Goal: Use online tool/utility: Utilize a website feature to perform a specific function

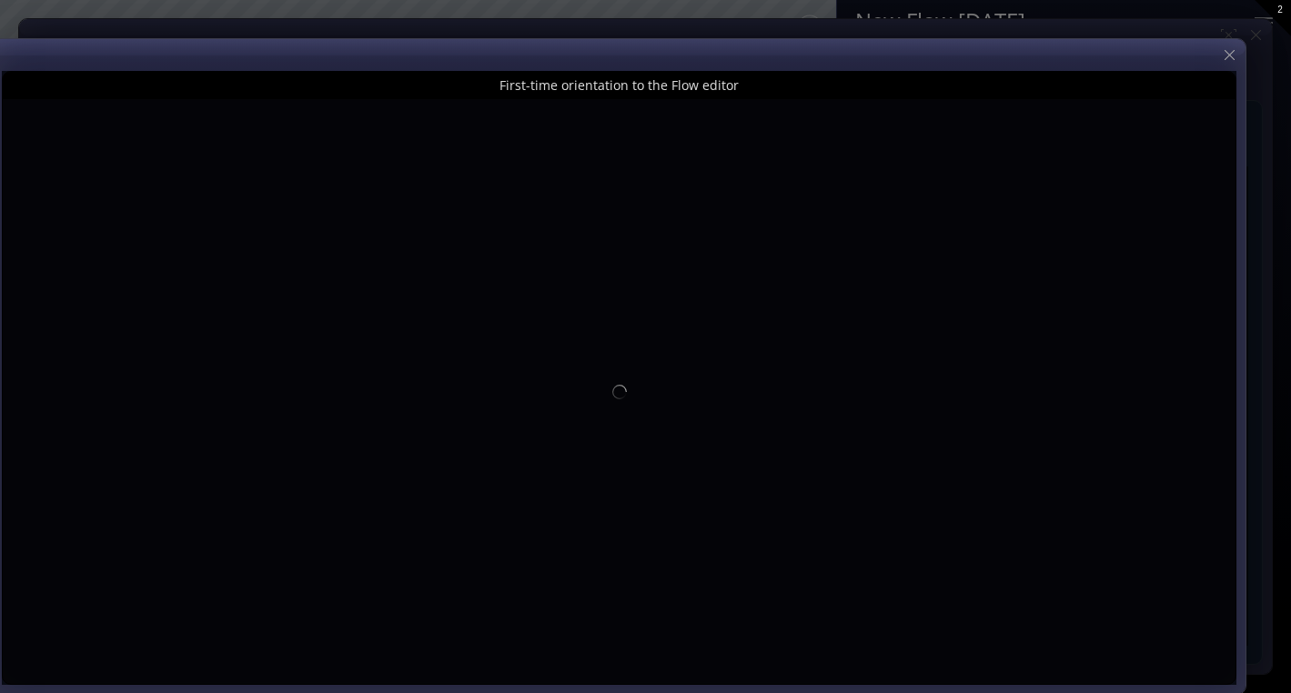
drag, startPoint x: 1200, startPoint y: 33, endPoint x: 1154, endPoint y: 65, distance: 56.0
click at [1154, 65] on div at bounding box center [619, 366] width 1253 height 655
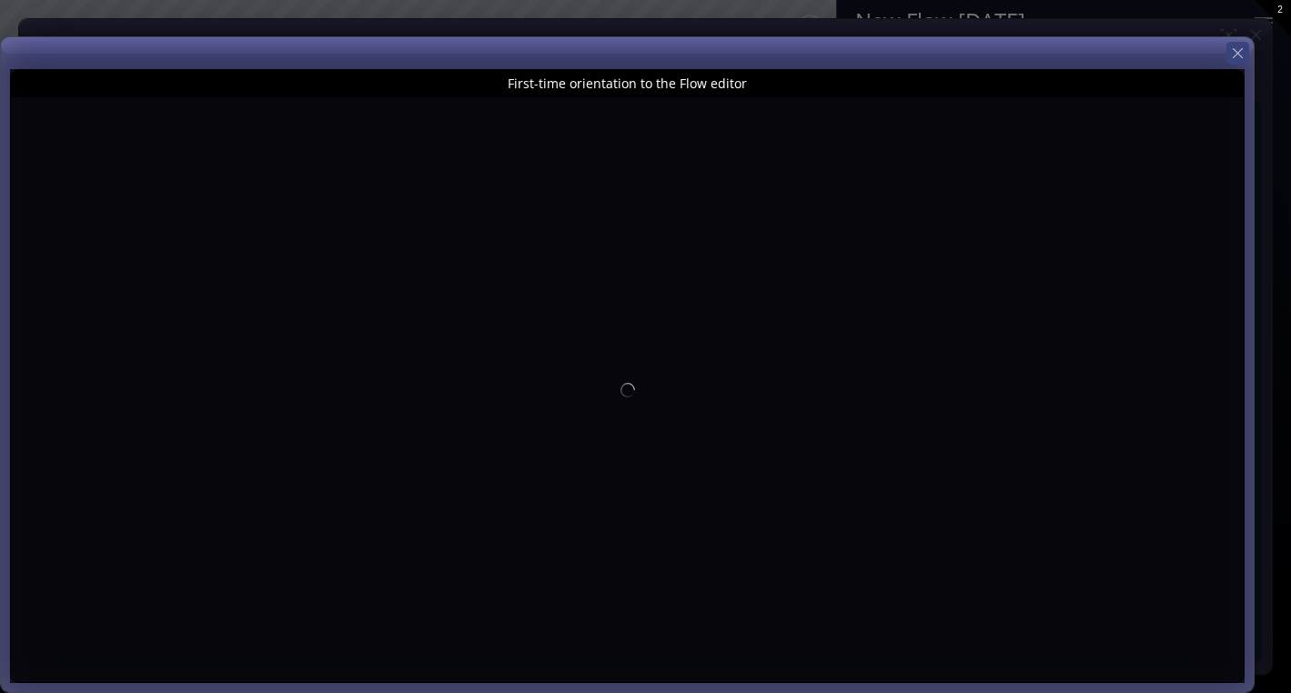
click at [1241, 54] on icon at bounding box center [1237, 53] width 17 height 17
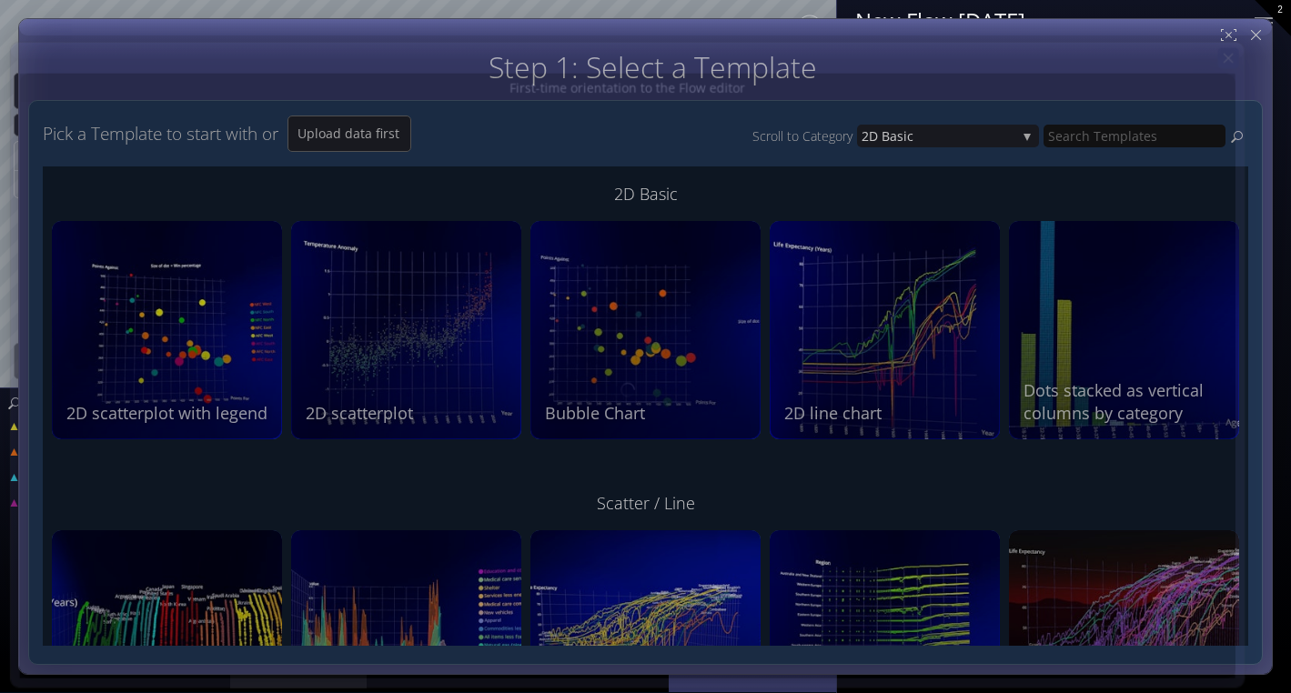
type input "Magic help"
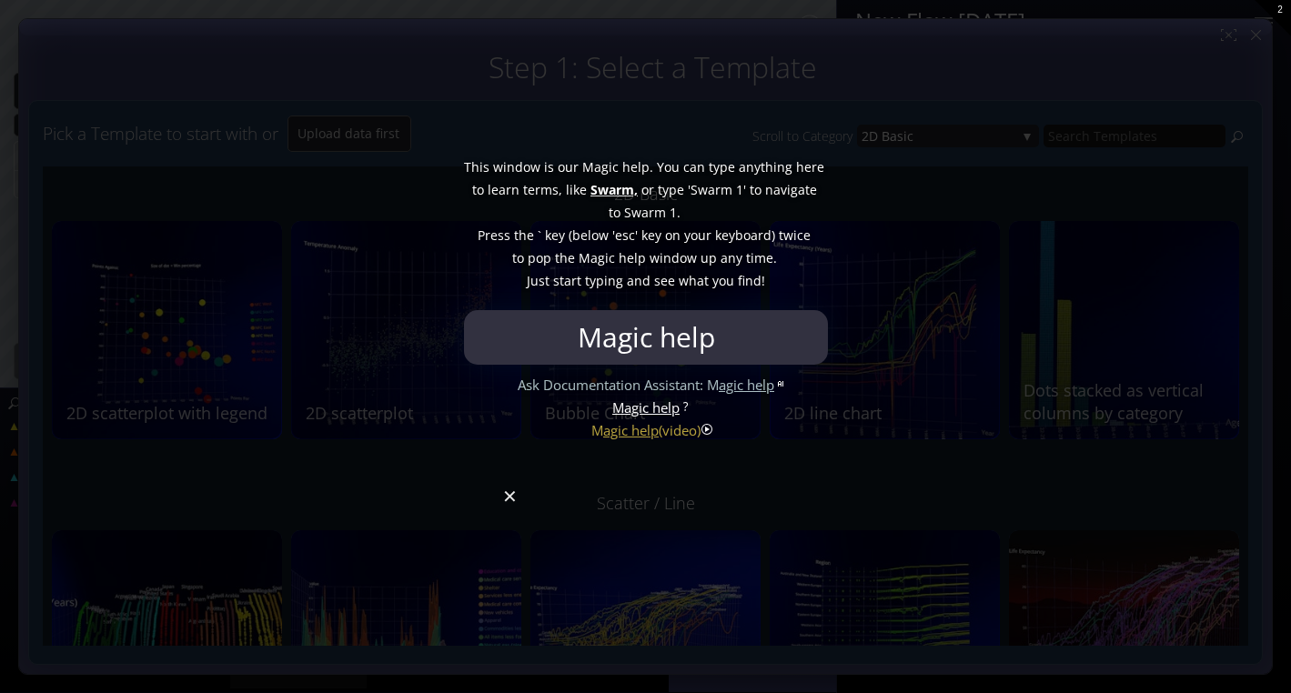
click at [510, 504] on div at bounding box center [645, 346] width 1291 height 693
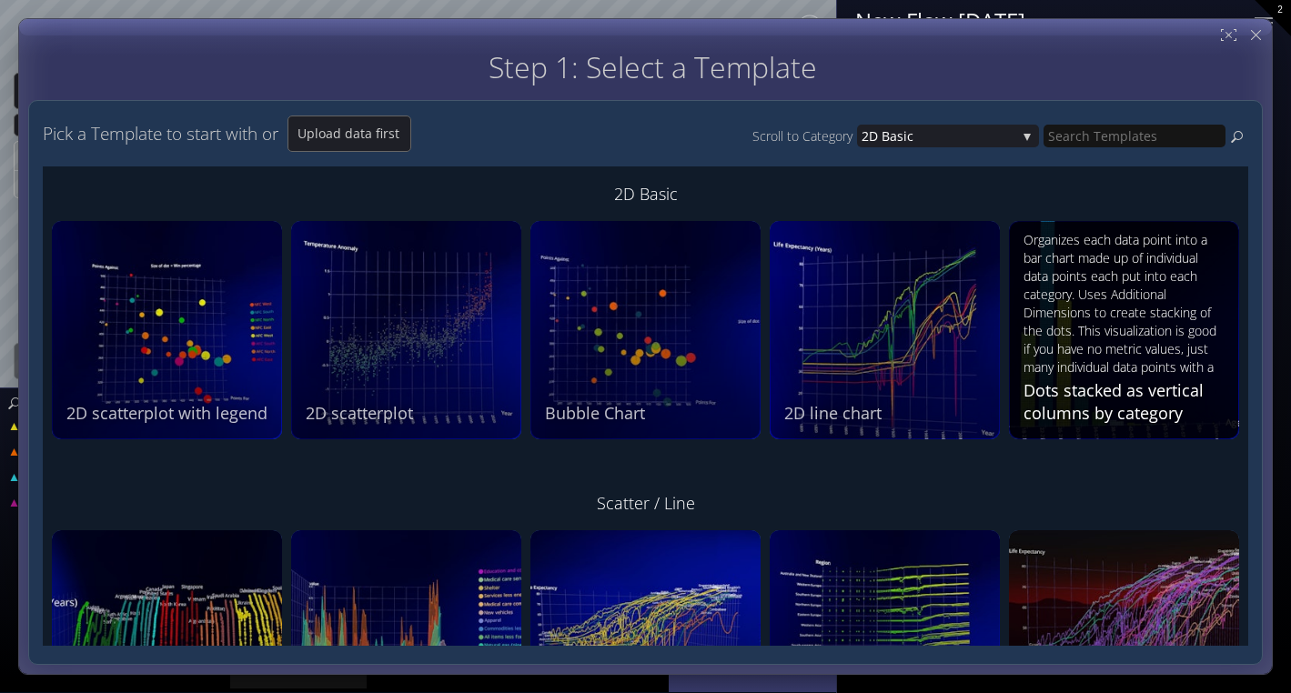
drag, startPoint x: 1068, startPoint y: 66, endPoint x: 1064, endPoint y: 238, distance: 172.0
click at [1064, 238] on div "Step 1: Select a Template Step 2: Review sample data used by this Template Pick…" at bounding box center [645, 358] width 1234 height 614
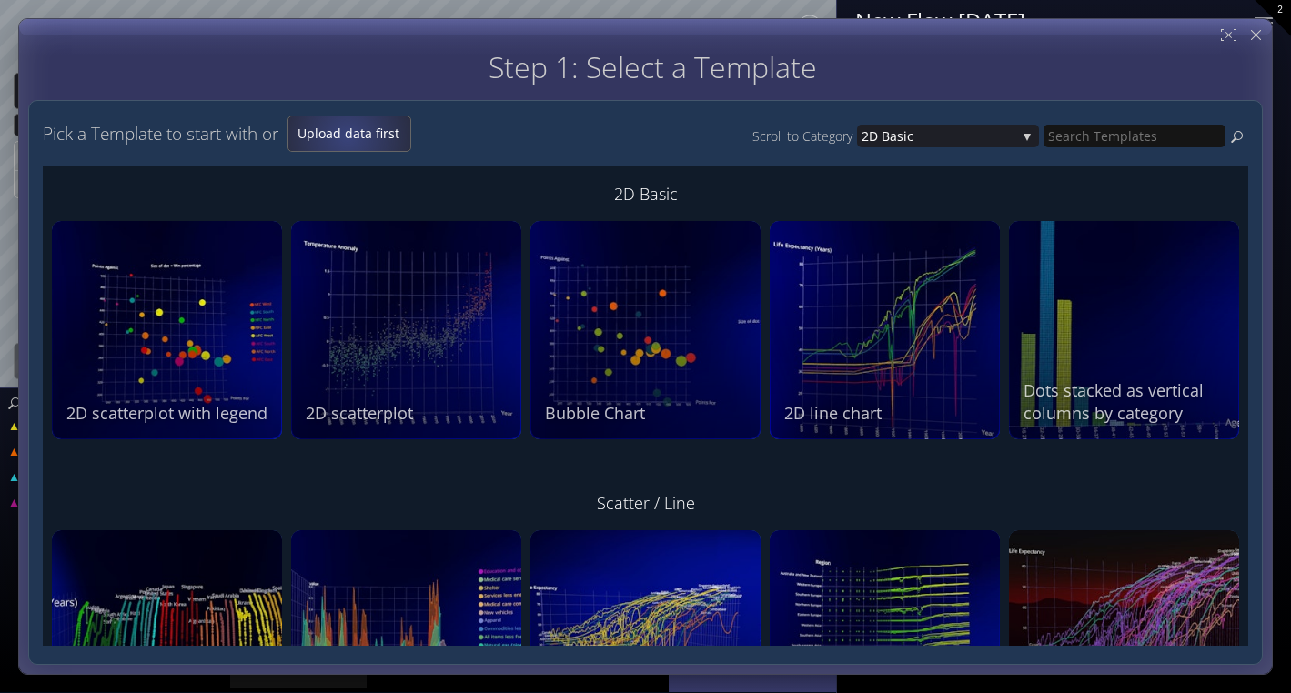
click at [351, 136] on span "Upload data first" at bounding box center [349, 134] width 122 height 18
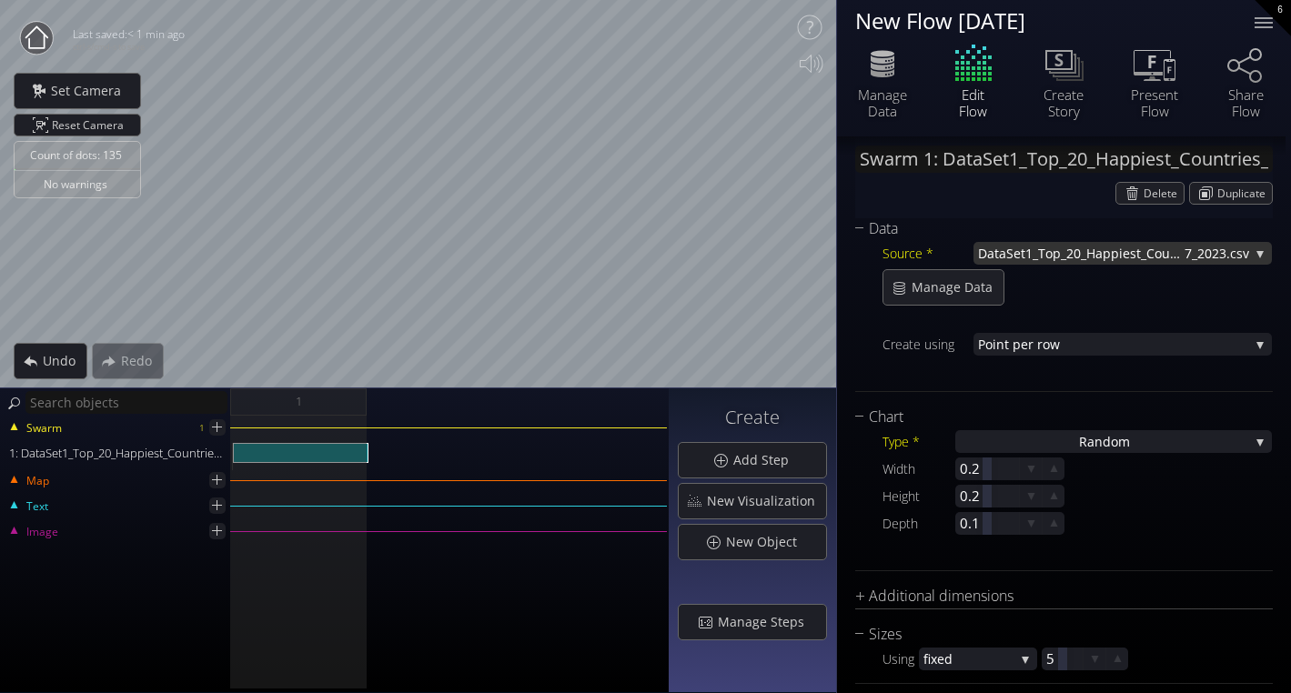
scroll to position [201, 0]
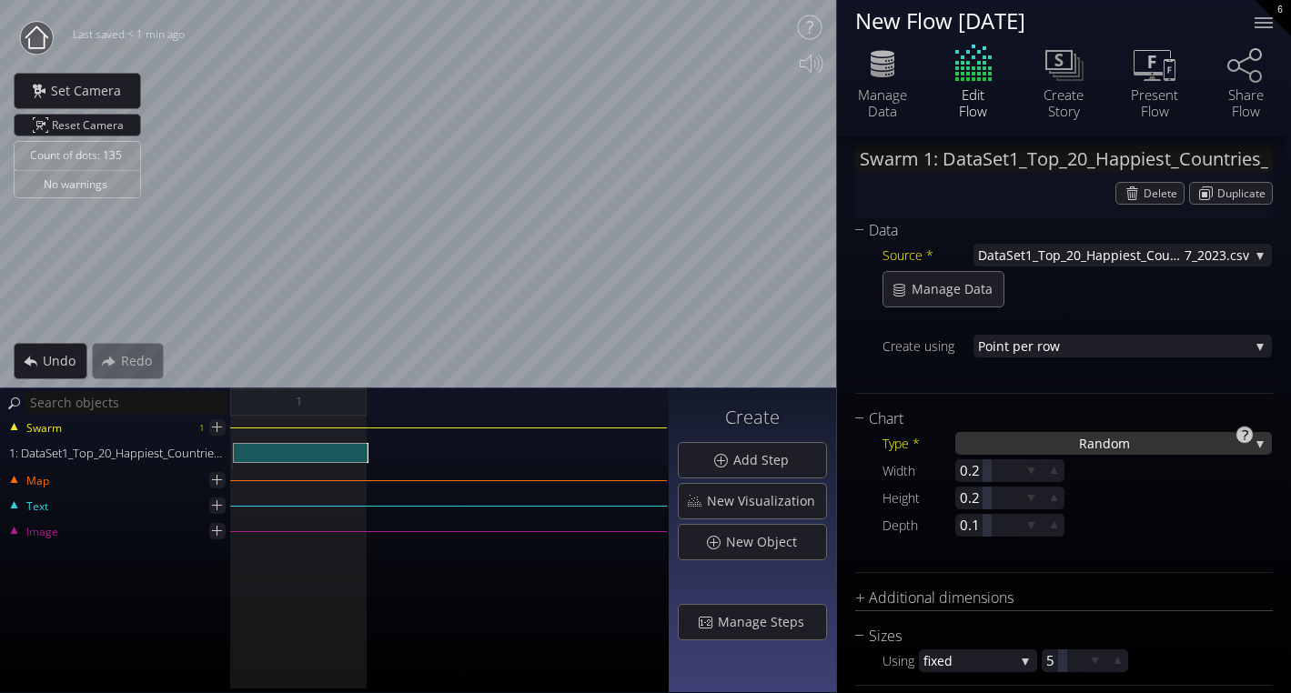
click at [1004, 441] on div "Ra ndom" at bounding box center [1113, 443] width 317 height 23
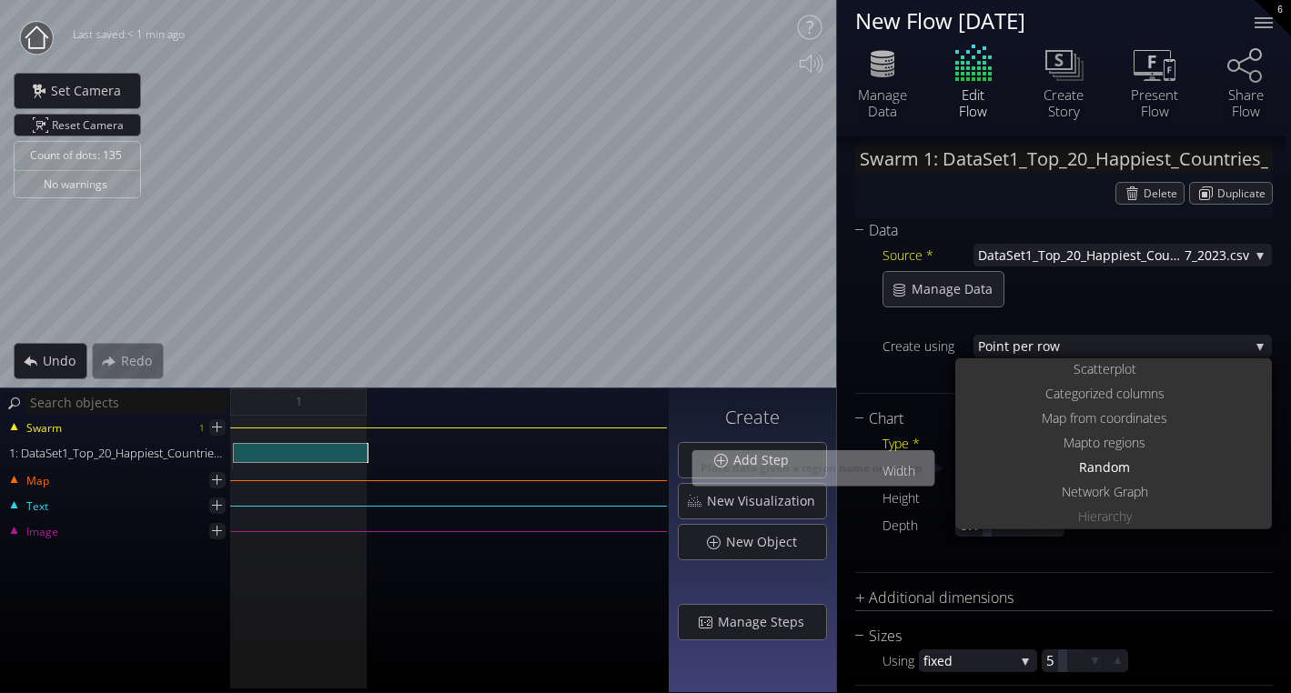
scroll to position [0, 0]
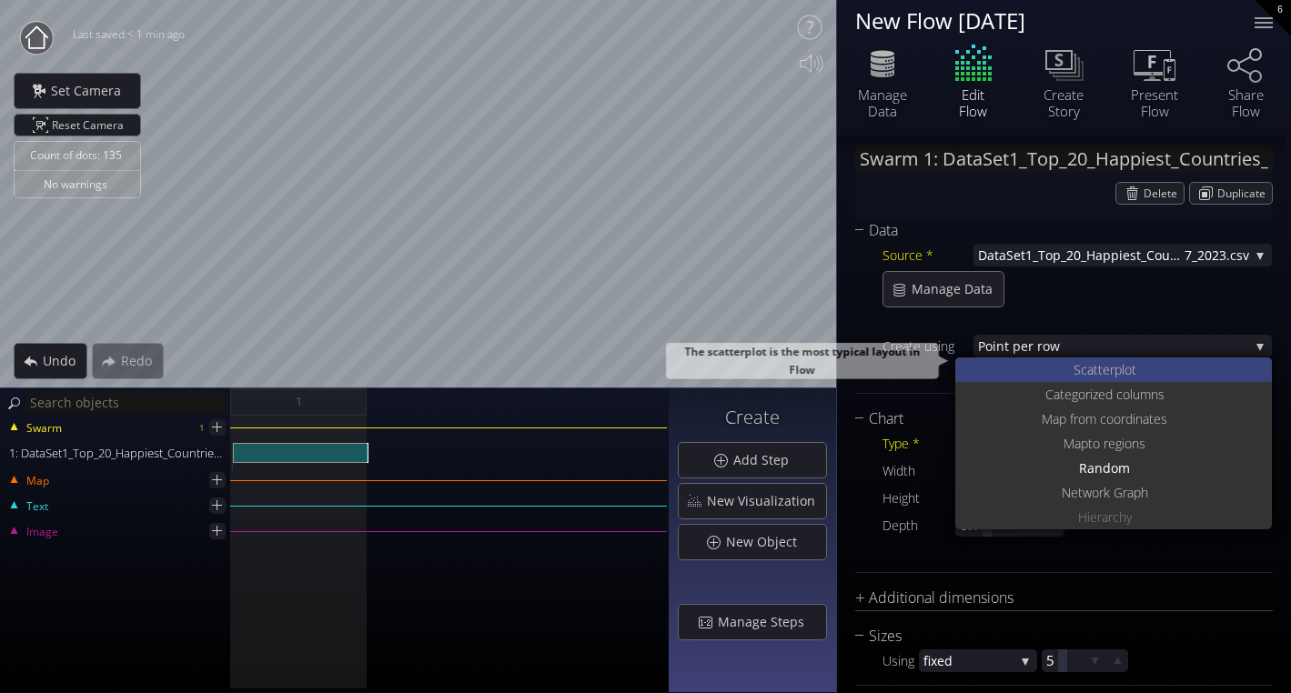
click at [1068, 372] on div "S catterplot" at bounding box center [1116, 369] width 312 height 25
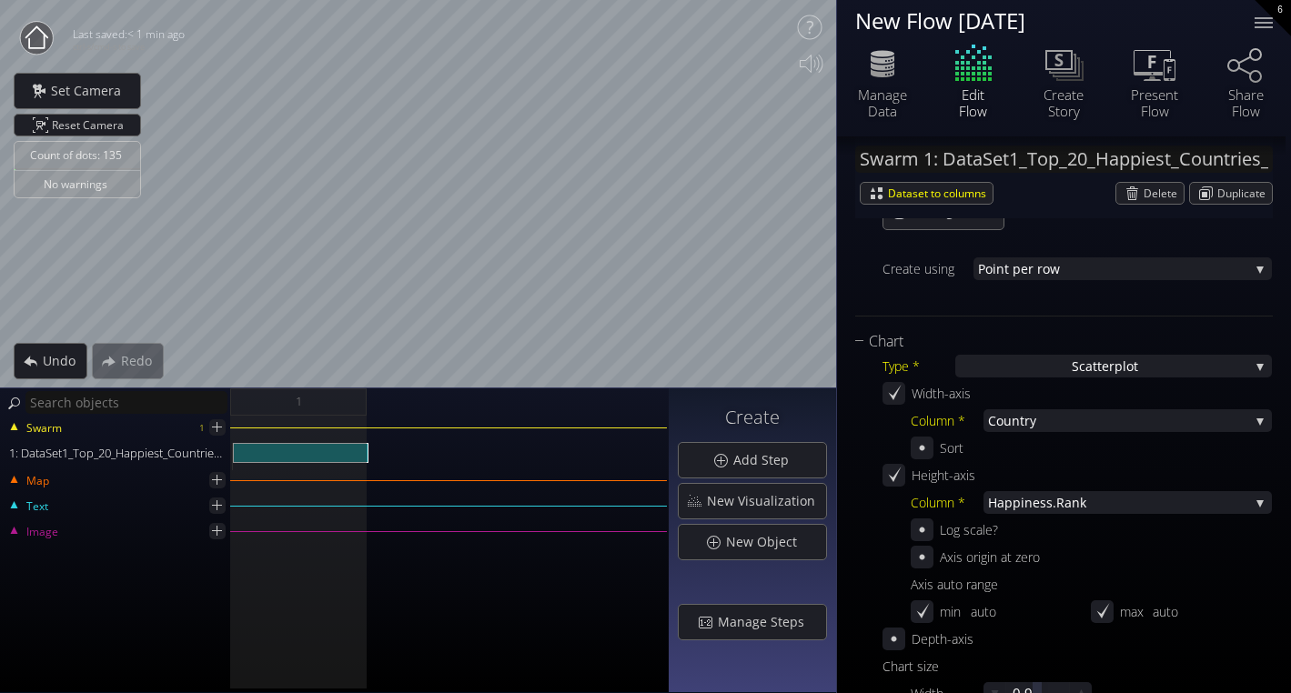
scroll to position [268, 0]
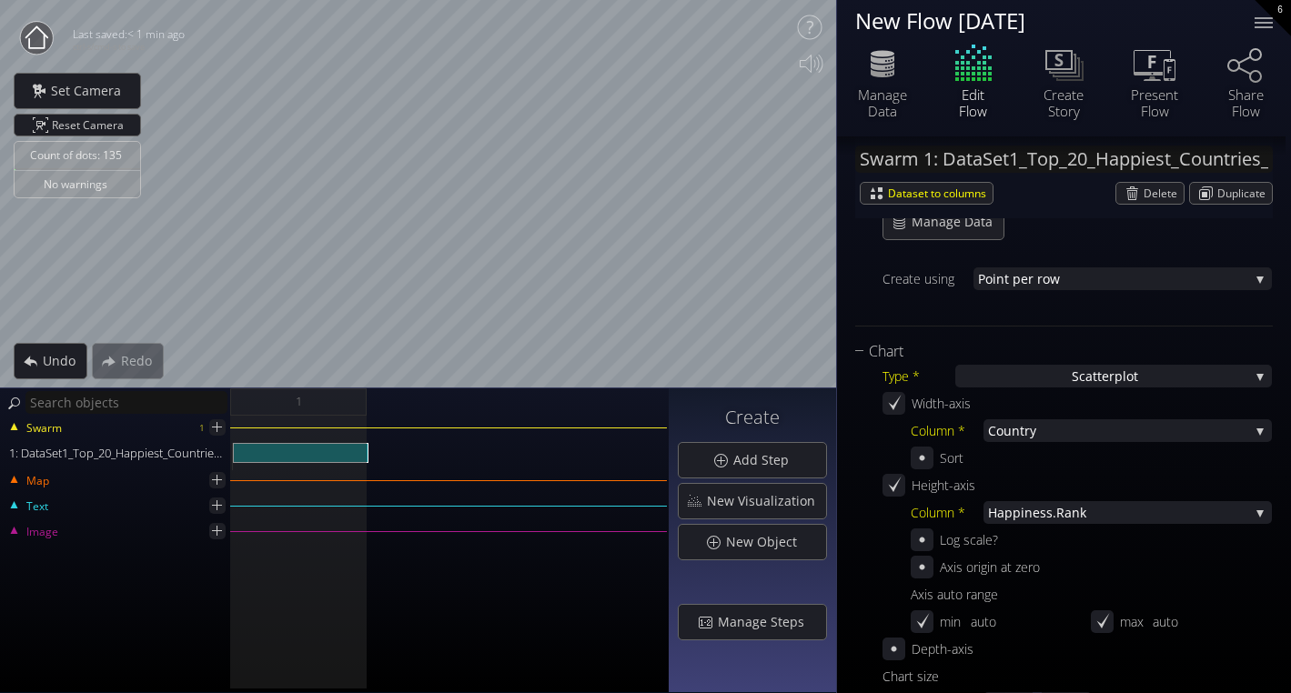
click at [1032, 395] on div "Width-axis" at bounding box center [1076, 403] width 389 height 23
click at [1030, 383] on div "S catterplot" at bounding box center [1113, 376] width 317 height 23
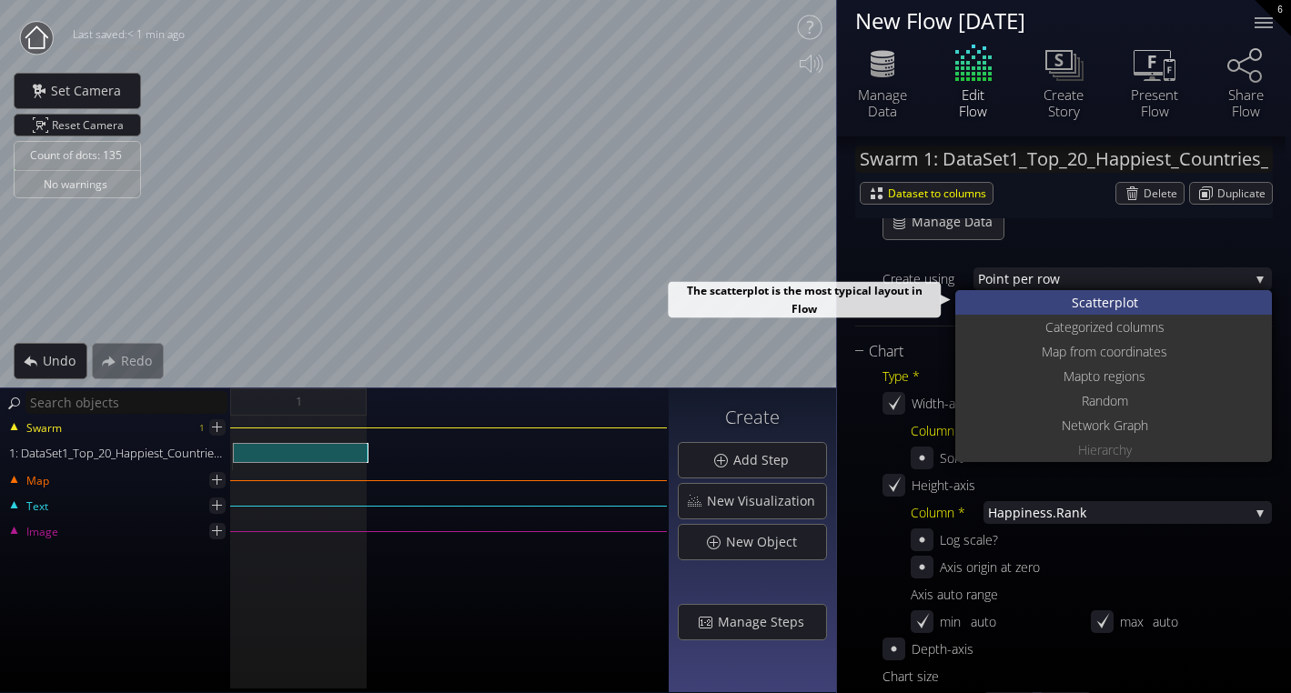
click at [1031, 300] on div "S catterplot" at bounding box center [1116, 302] width 312 height 25
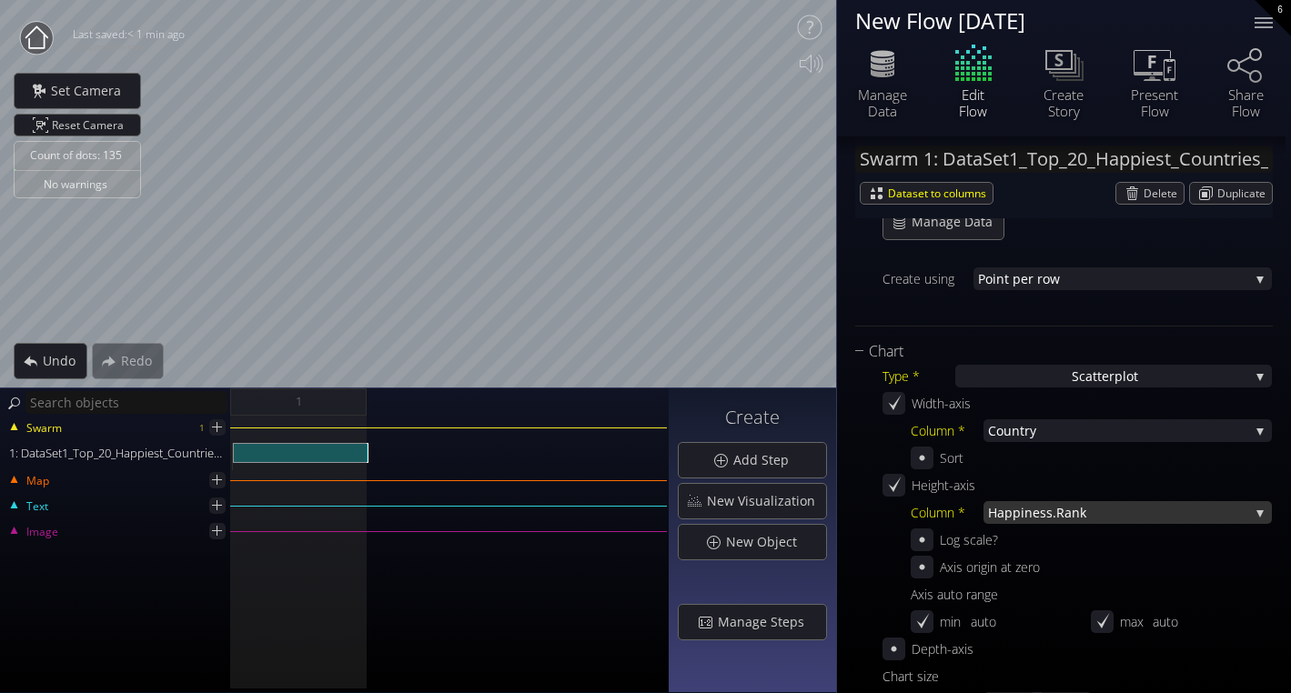
click at [1007, 505] on span "Happ" at bounding box center [1004, 512] width 33 height 23
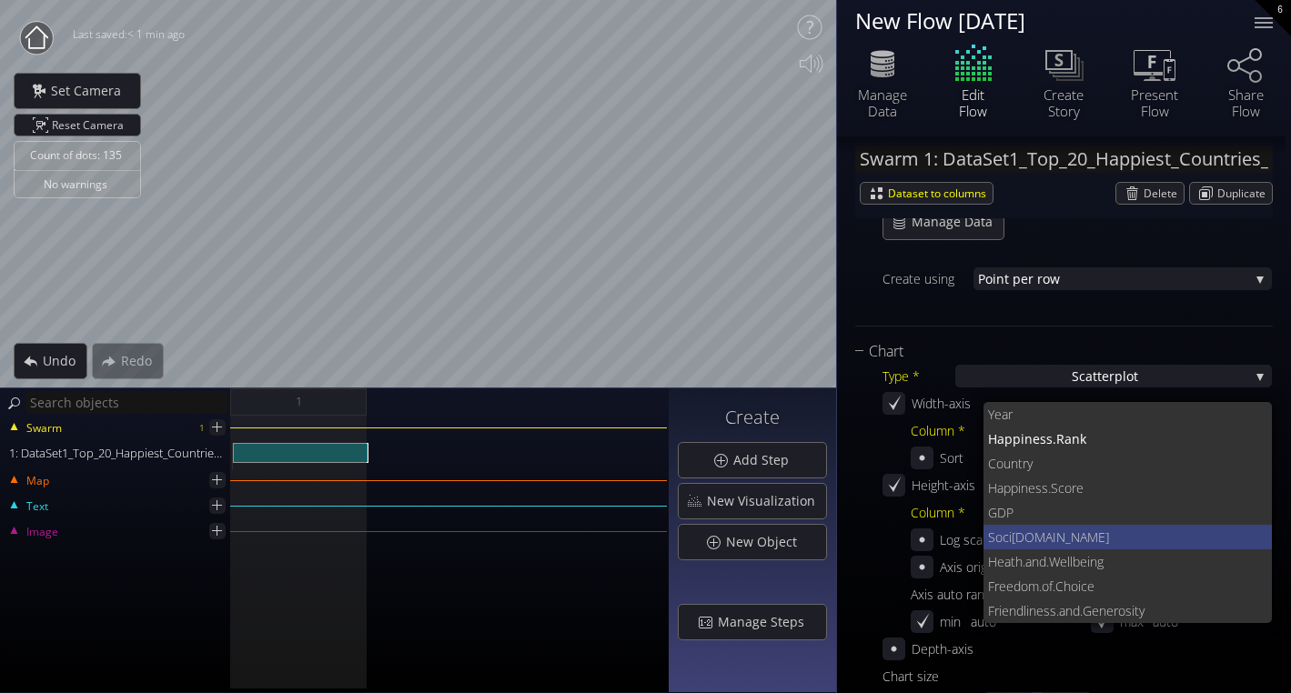
click at [1014, 538] on span "[DOMAIN_NAME]" at bounding box center [1134, 537] width 247 height 25
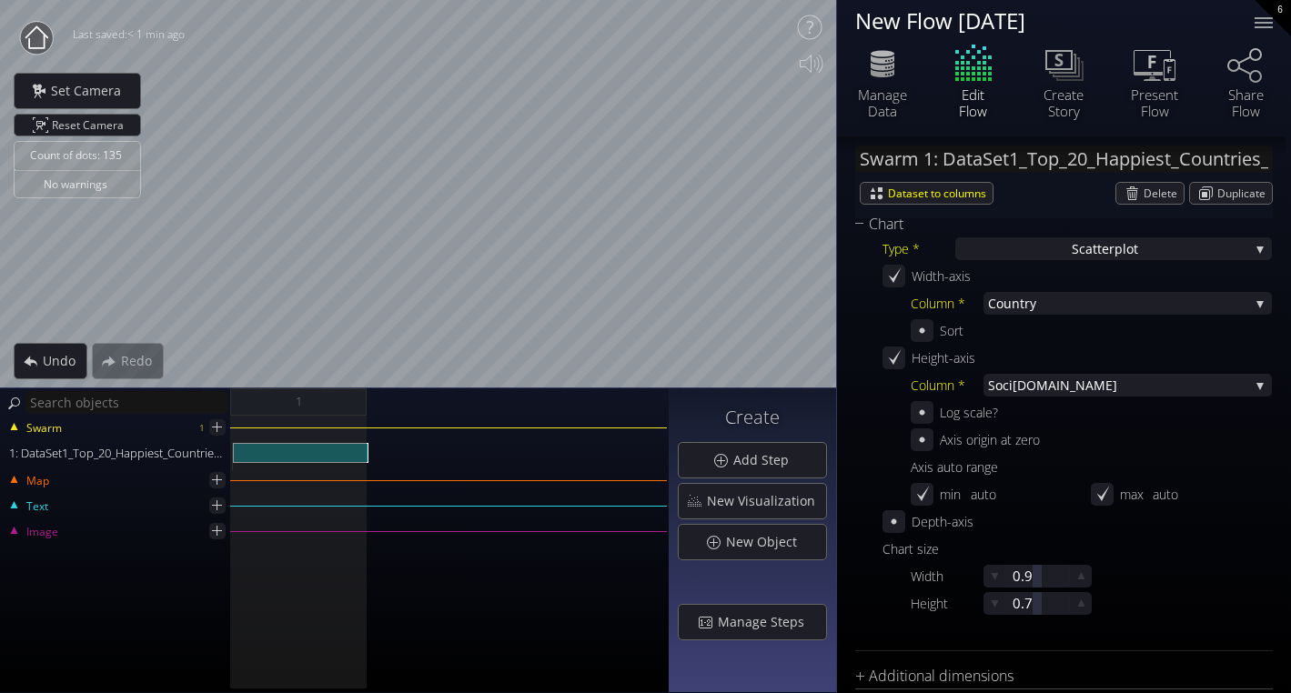
scroll to position [362, 0]
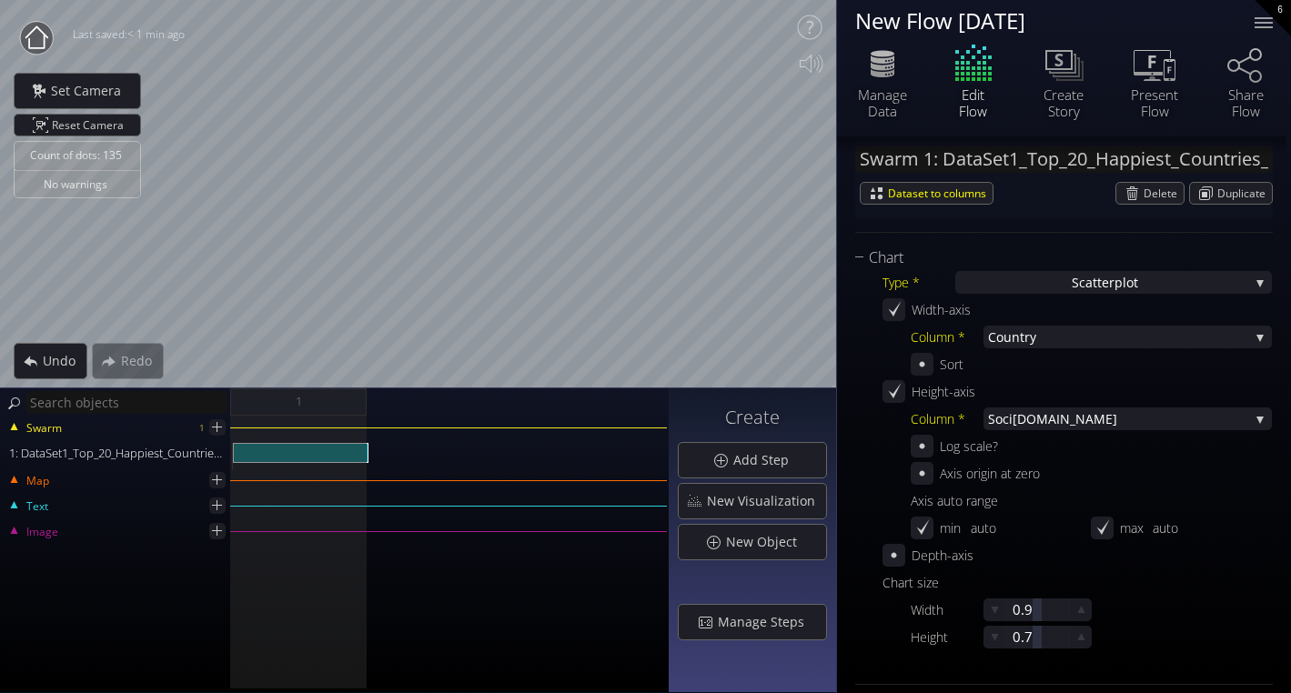
click at [1022, 348] on div "Column * Coun try Year [PERSON_NAME].Rank Coun try [PERSON_NAME].Score GDP Soci…" at bounding box center [1091, 351] width 361 height 50
click at [1010, 335] on span "Coun" at bounding box center [1004, 337] width 32 height 23
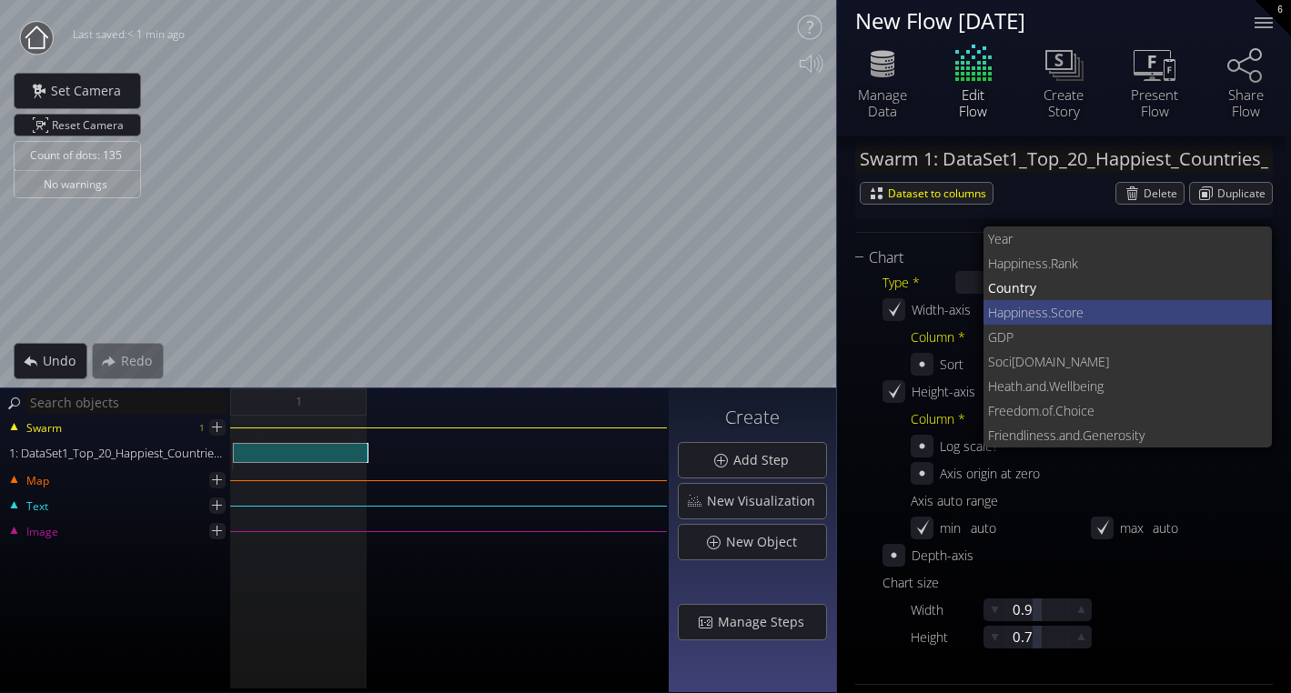
click at [1018, 317] on span "Happi" at bounding box center [1004, 312] width 33 height 25
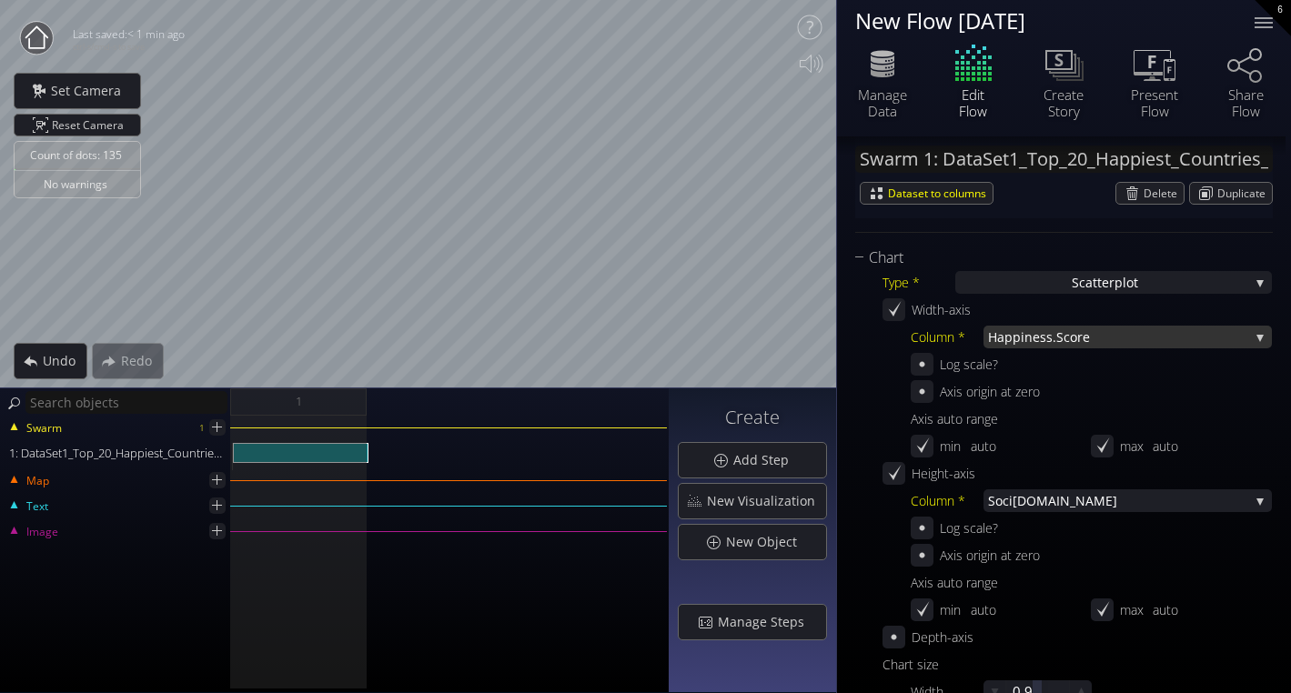
click at [1024, 335] on span "ness.Score" at bounding box center [1136, 337] width 225 height 23
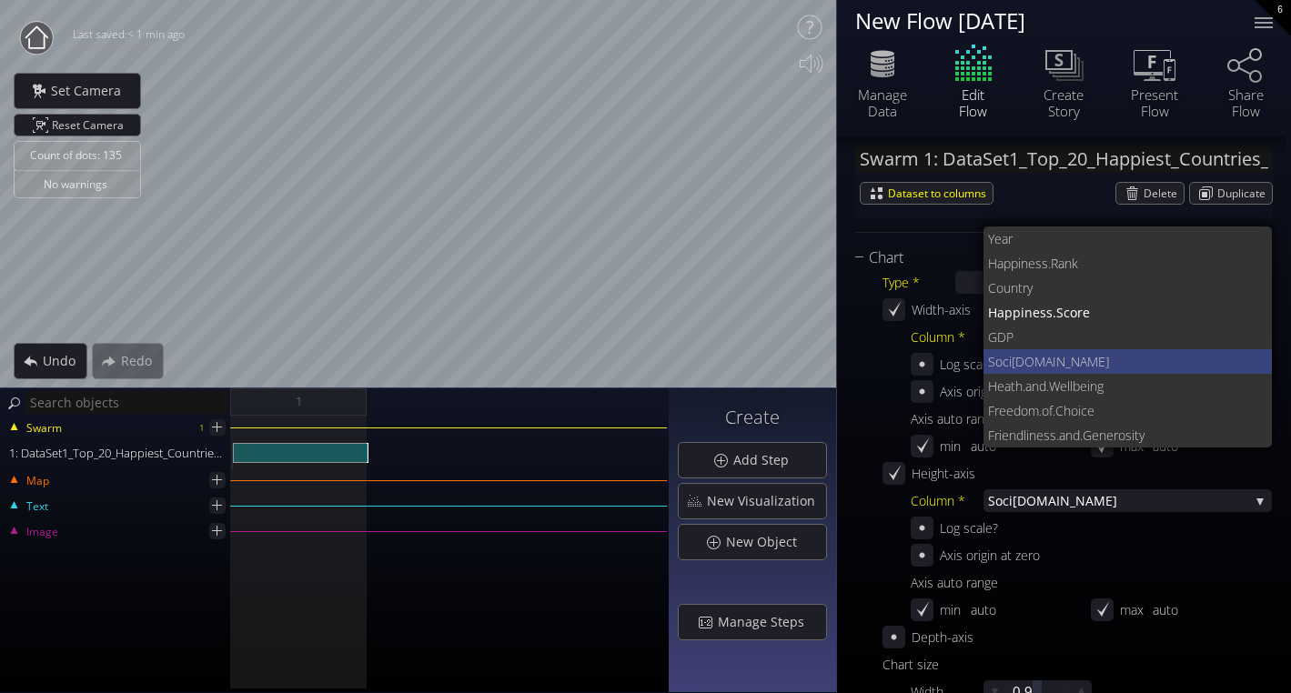
click at [1012, 364] on span "[DOMAIN_NAME]" at bounding box center [1134, 361] width 247 height 25
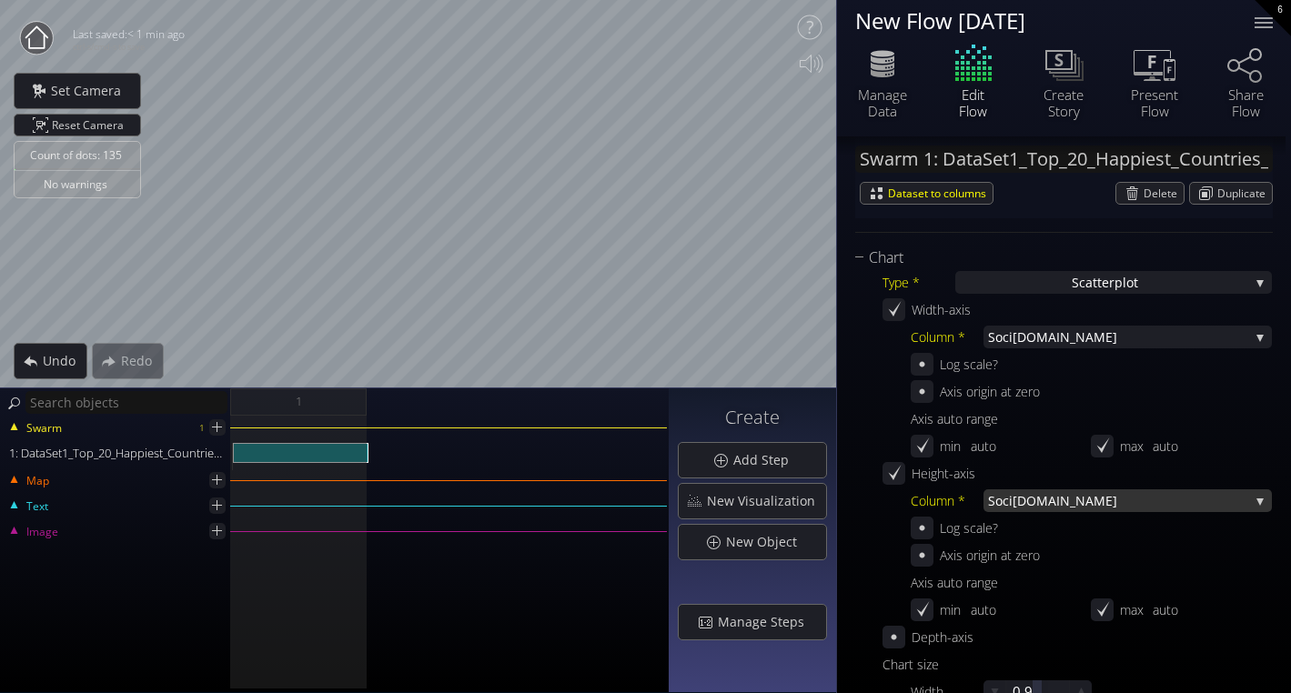
click at [1012, 501] on span "[DOMAIN_NAME]" at bounding box center [1130, 500] width 237 height 23
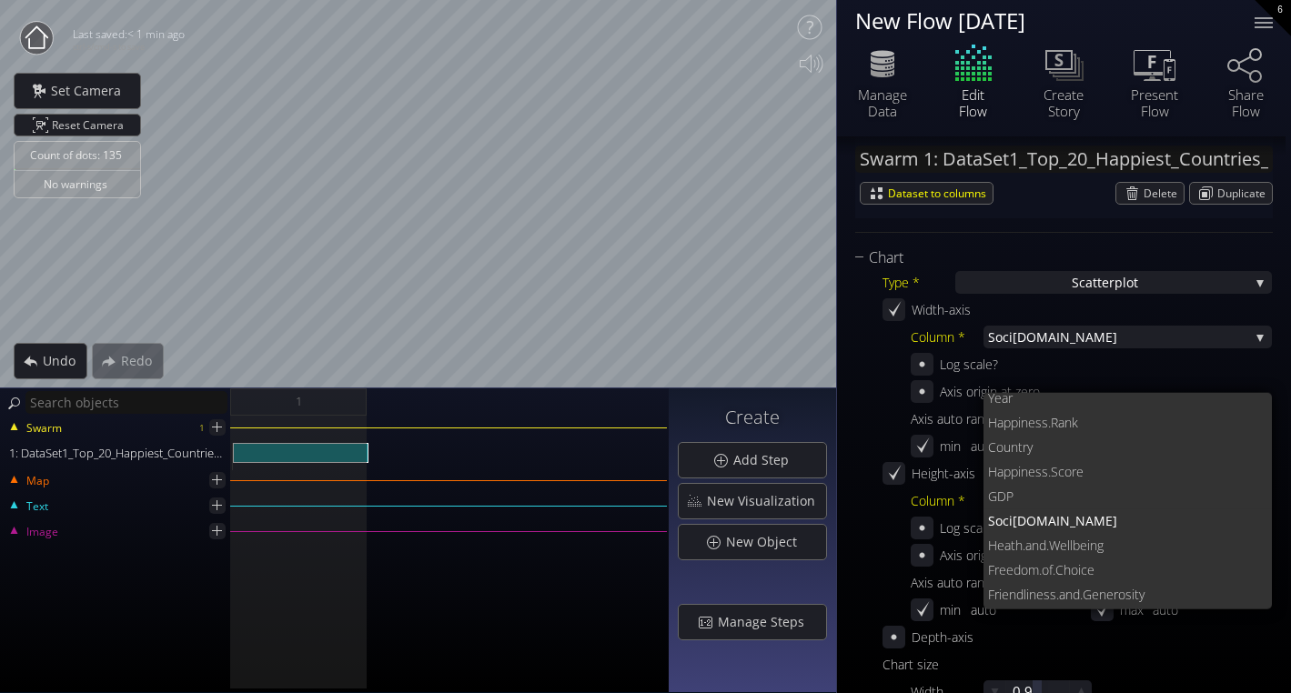
scroll to position [0, 0]
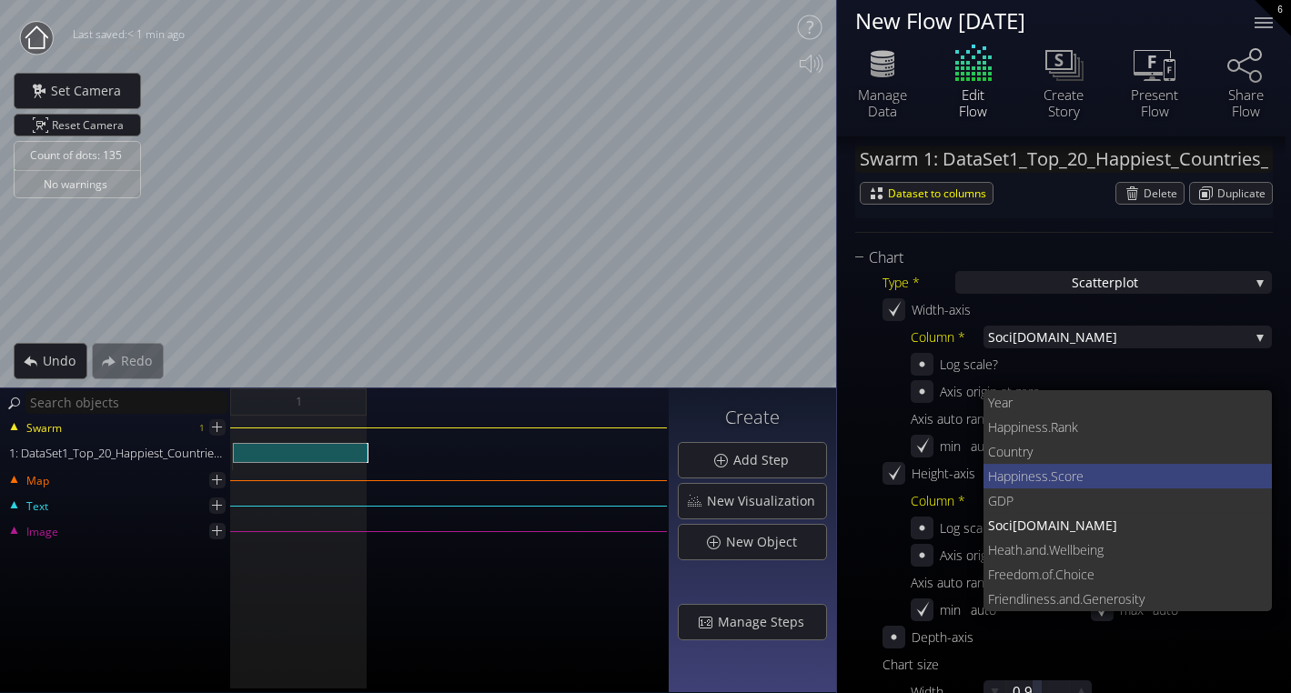
click at [1011, 478] on span "Happi" at bounding box center [1004, 476] width 33 height 25
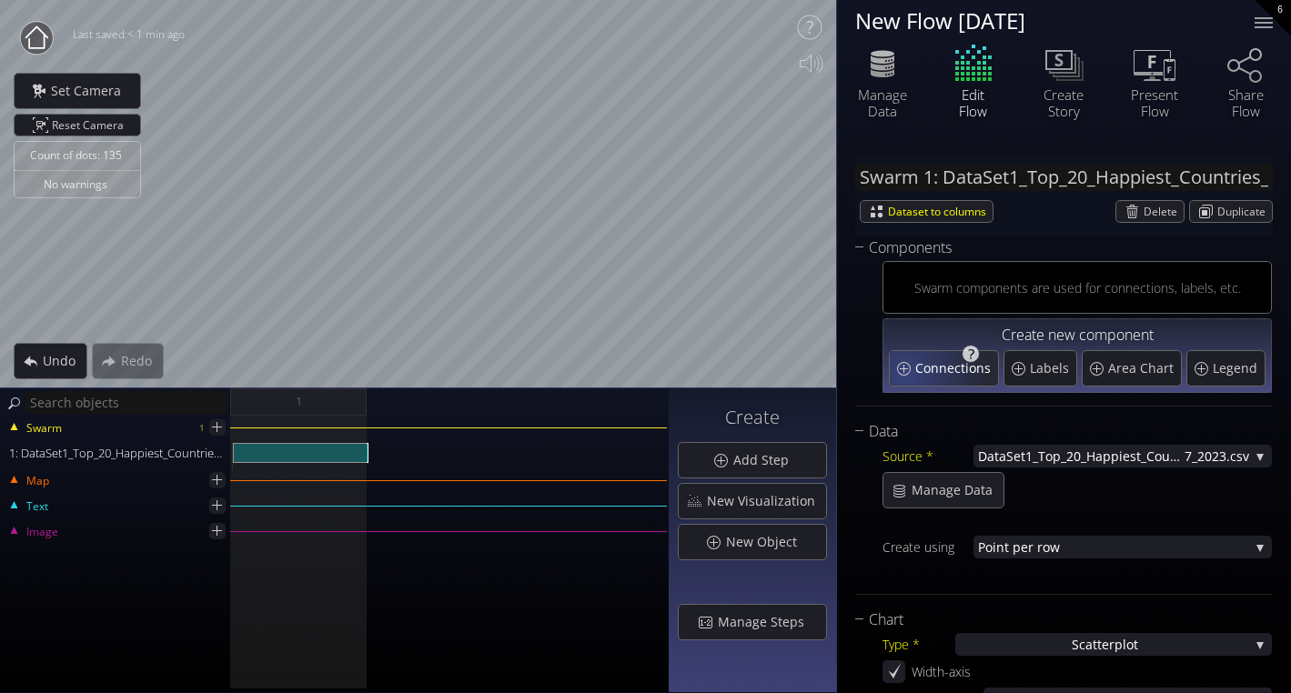
click at [904, 374] on div "Connections" at bounding box center [944, 368] width 108 height 35
type input "Swarm 1: Connections 1"
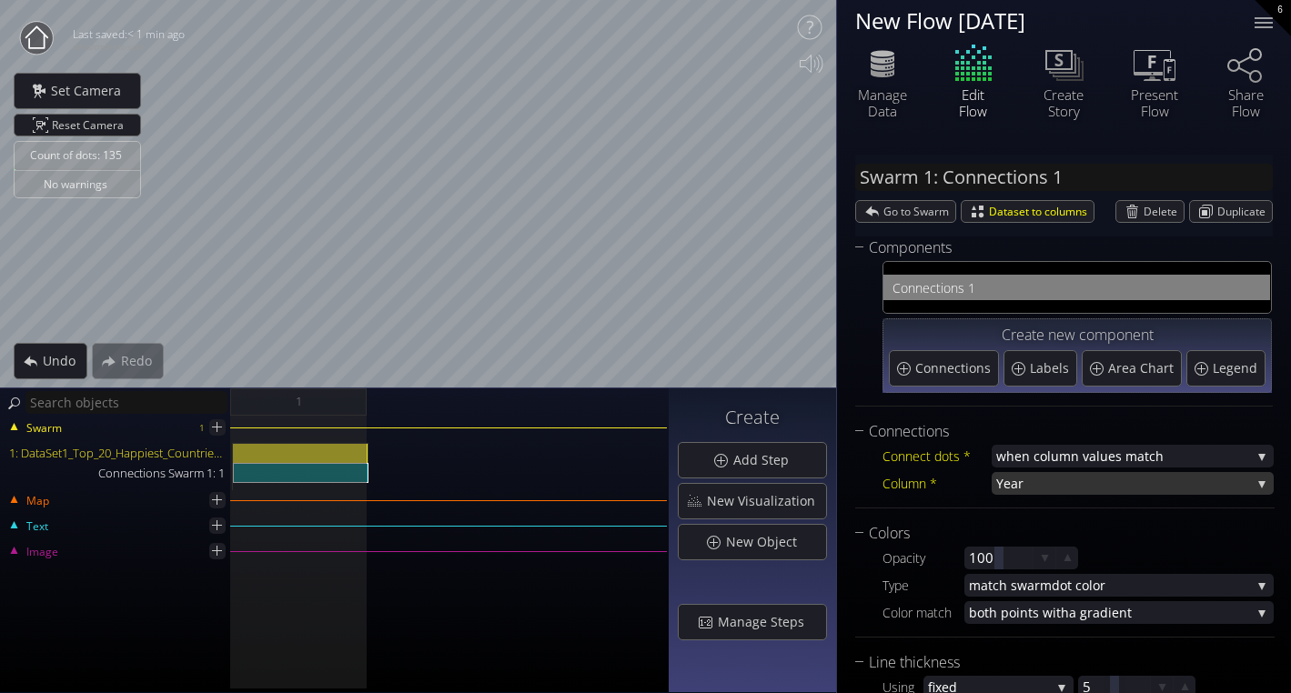
click at [1013, 483] on span "Year" at bounding box center [1123, 483] width 255 height 23
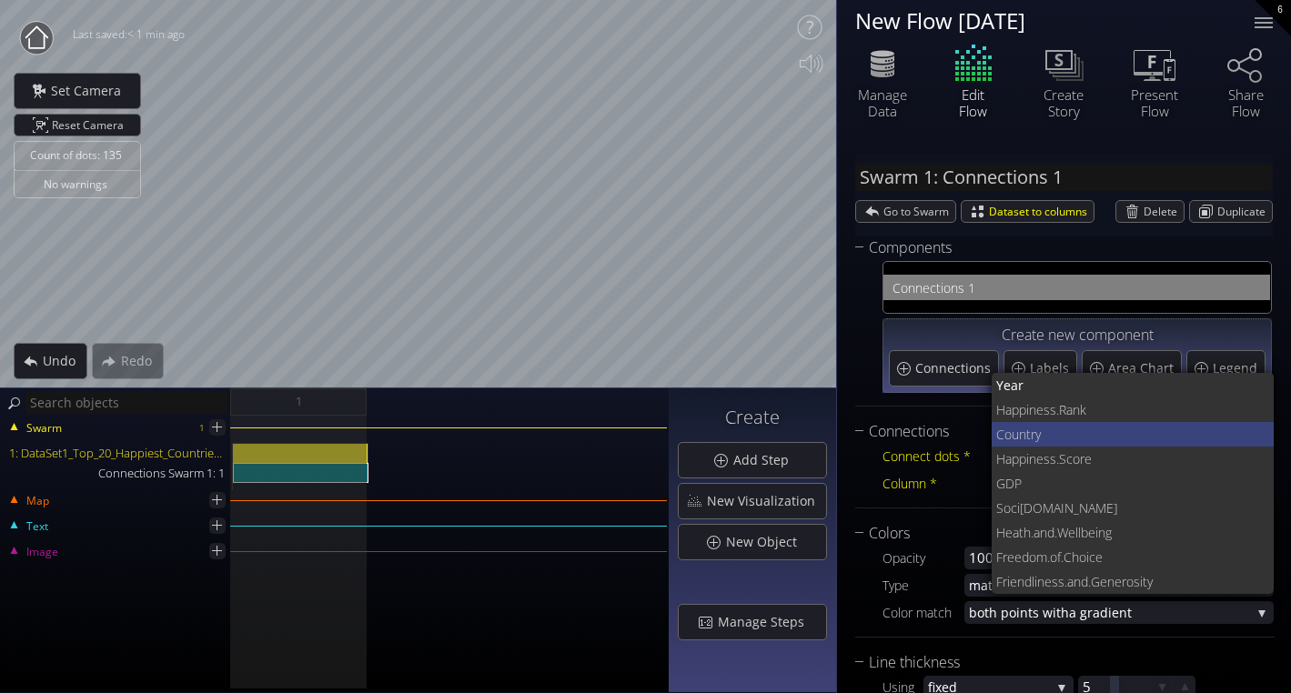
click at [1015, 427] on span "Coun" at bounding box center [1011, 434] width 30 height 25
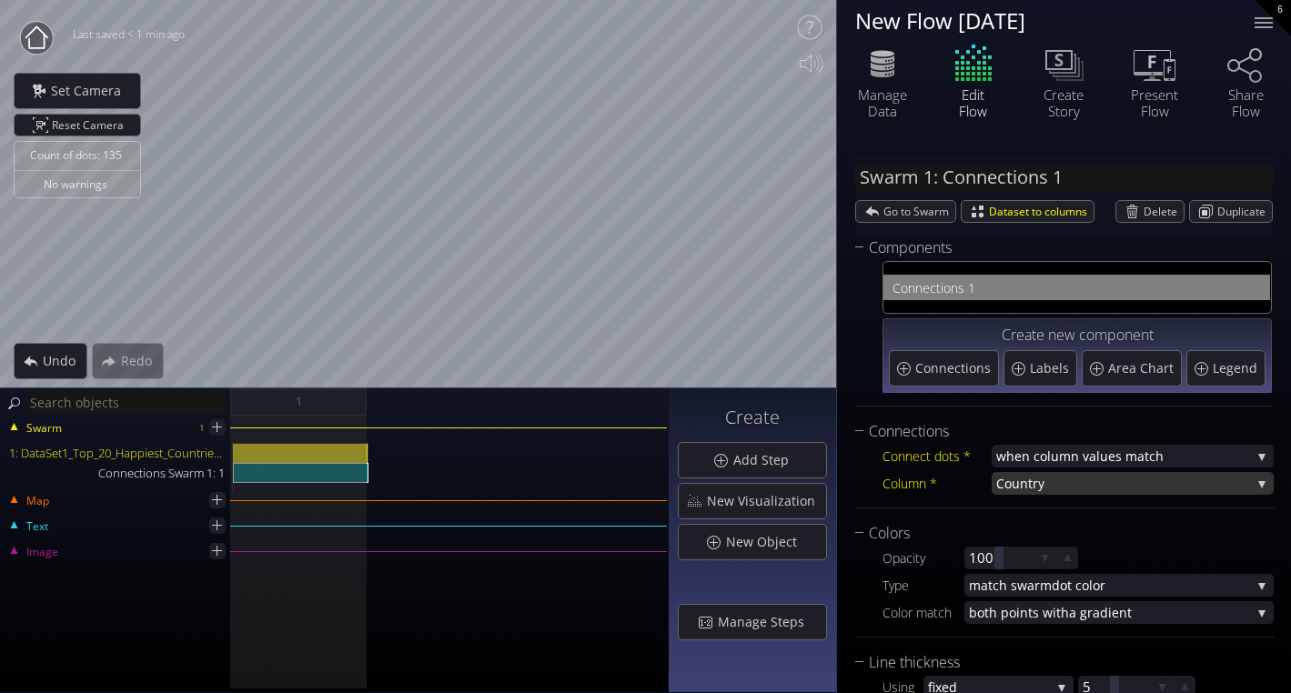
click at [1051, 488] on span "try" at bounding box center [1139, 483] width 223 height 23
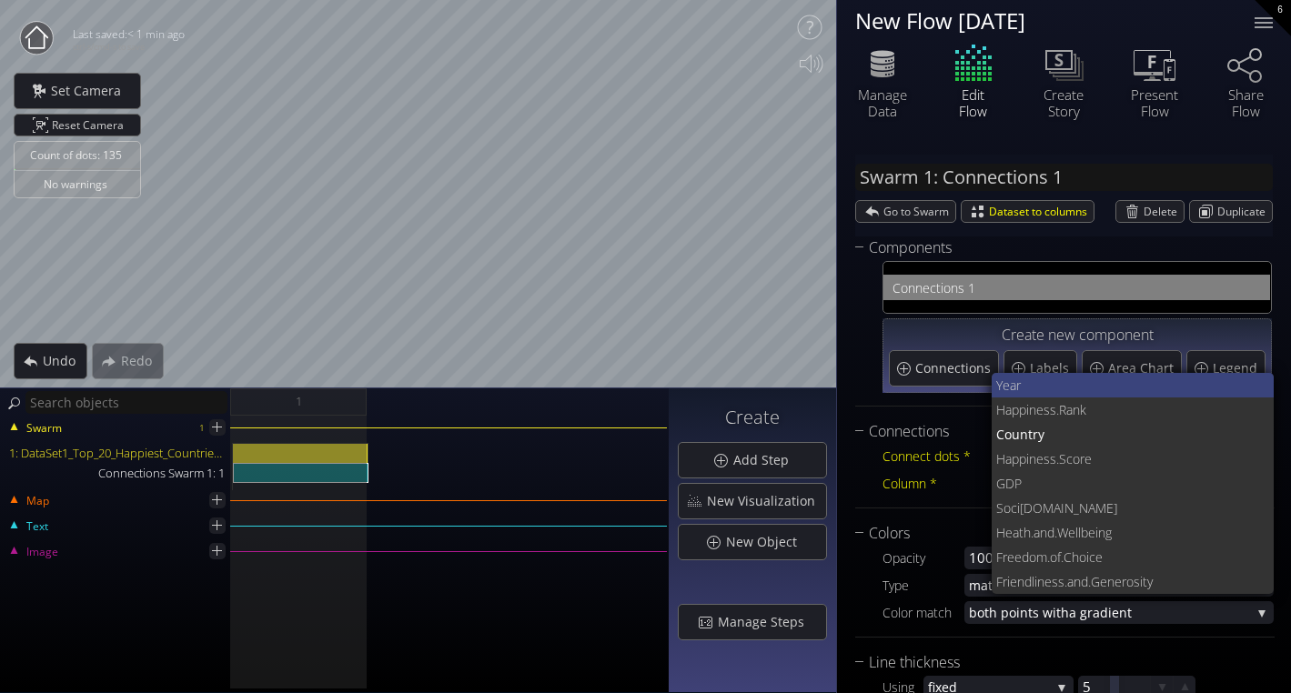
click at [1006, 379] on span "Year" at bounding box center [1128, 385] width 264 height 25
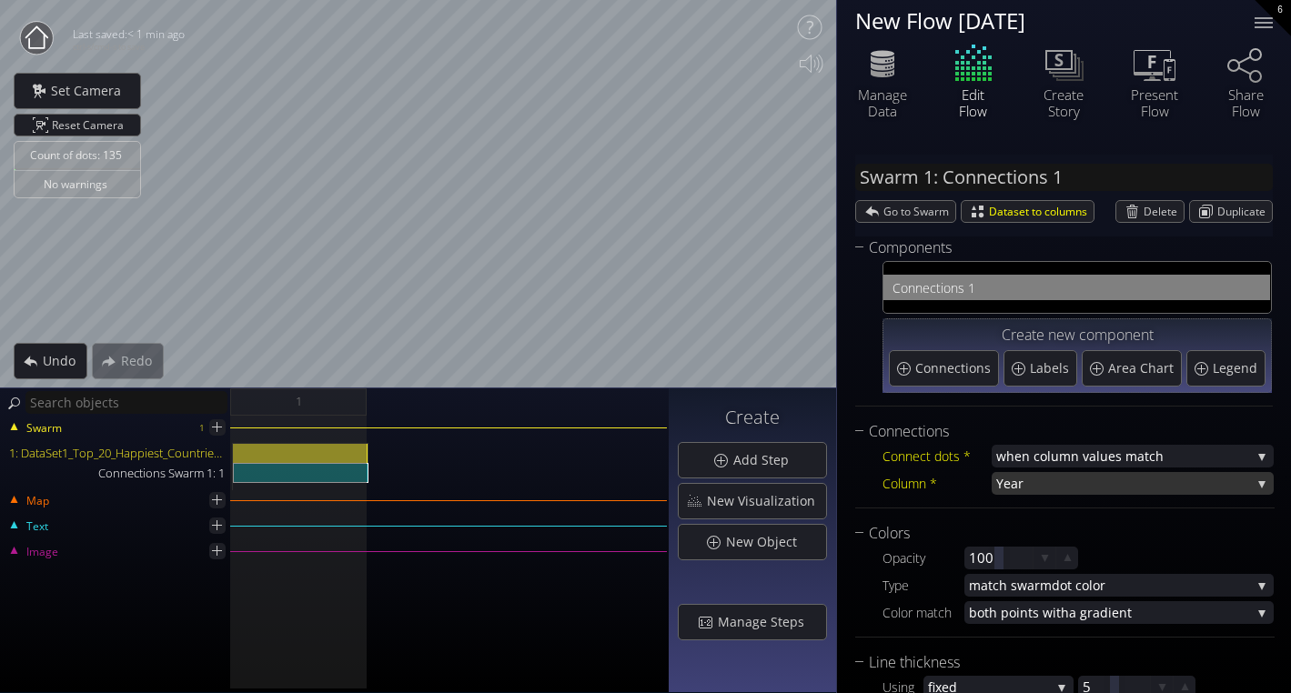
click at [1007, 486] on span "Year" at bounding box center [1123, 483] width 255 height 23
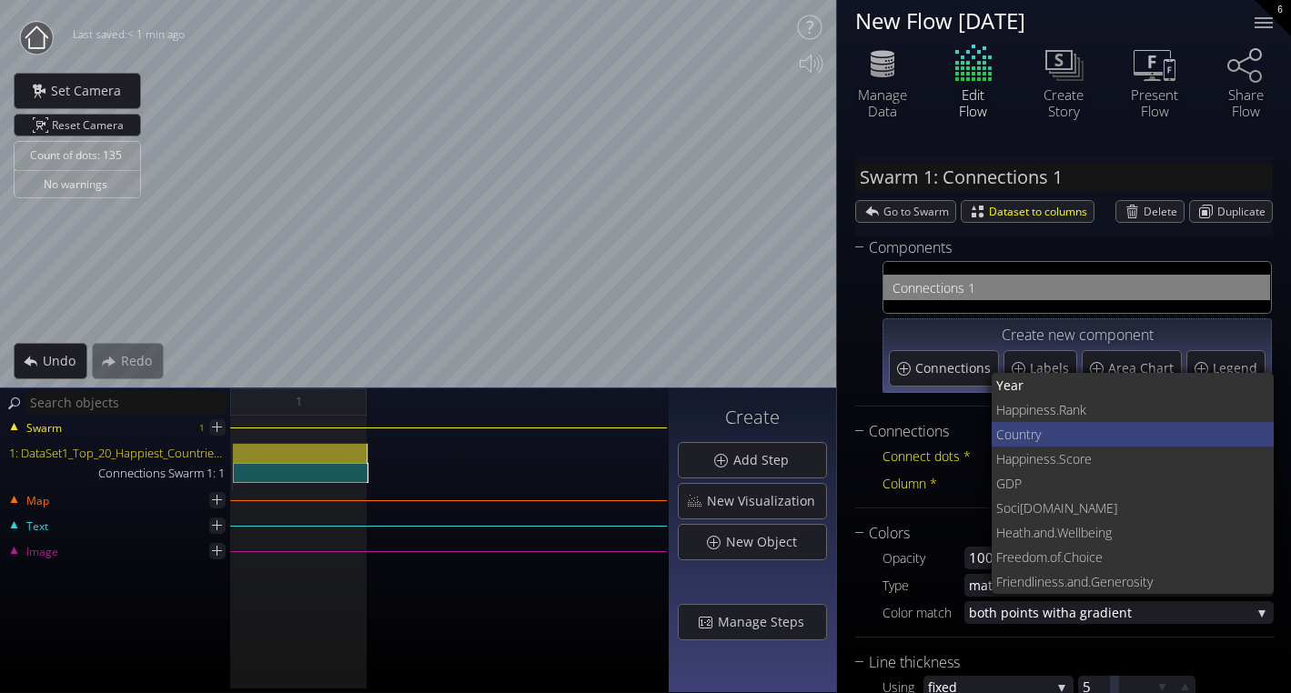
click at [1003, 444] on span "Coun" at bounding box center [1011, 434] width 30 height 25
